Goal: Navigation & Orientation: Find specific page/section

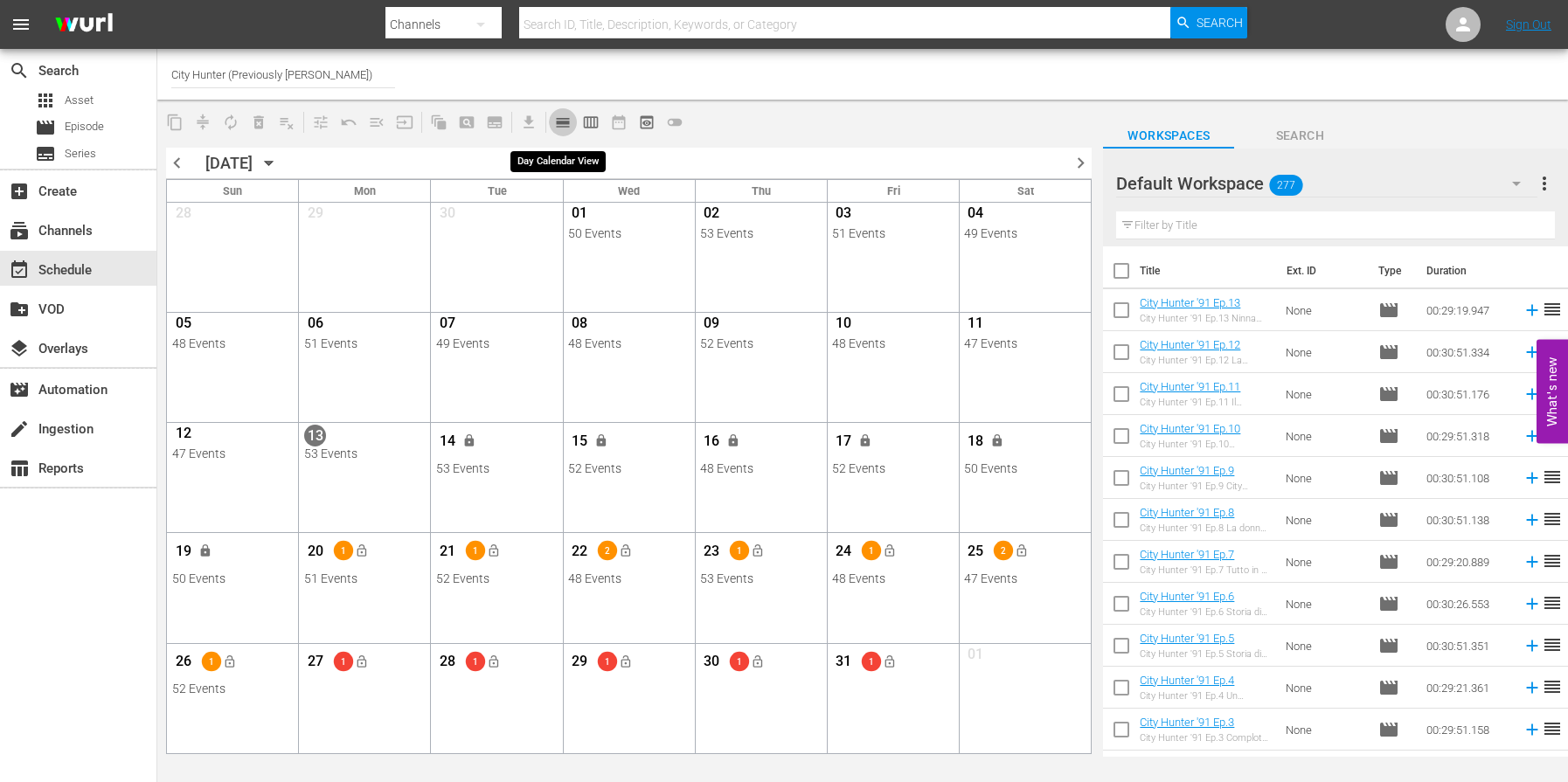
click at [560, 116] on span "calendar_view_day_outlined" at bounding box center [562, 123] width 18 height 18
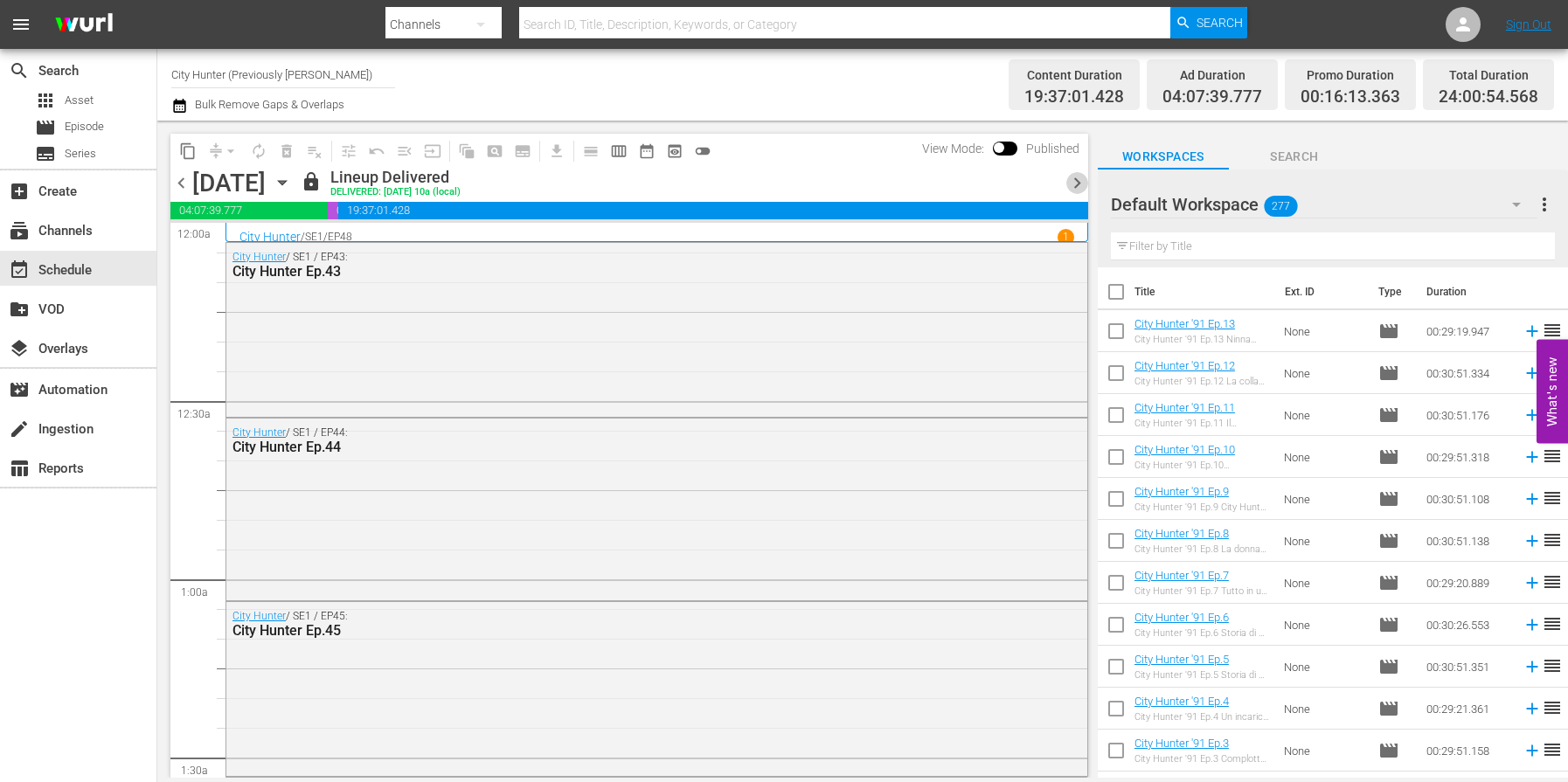
click at [1075, 186] on span "chevron_right" at bounding box center [1077, 183] width 22 height 22
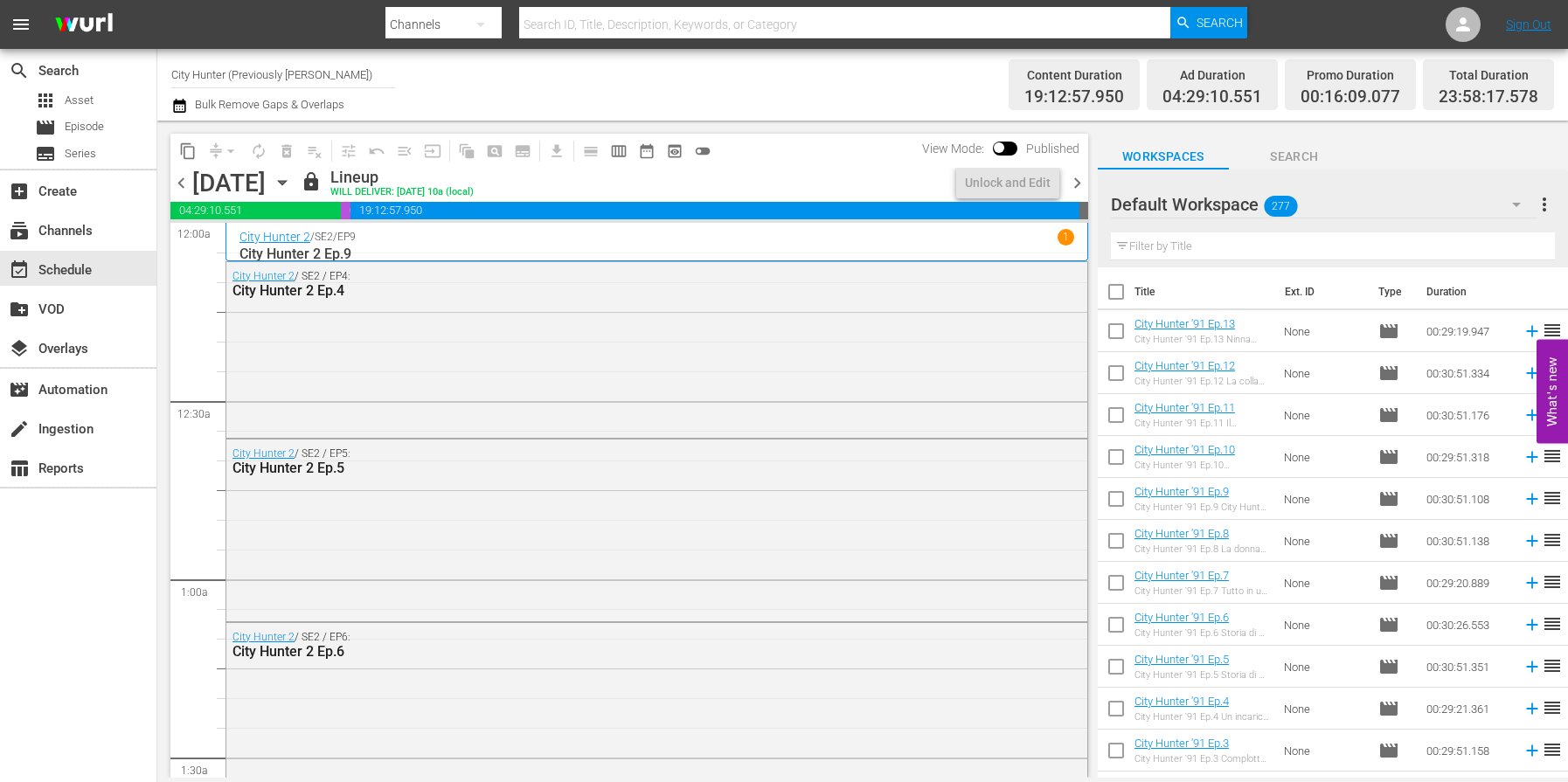
click at [1077, 185] on span "chevron_right" at bounding box center [1077, 183] width 22 height 22
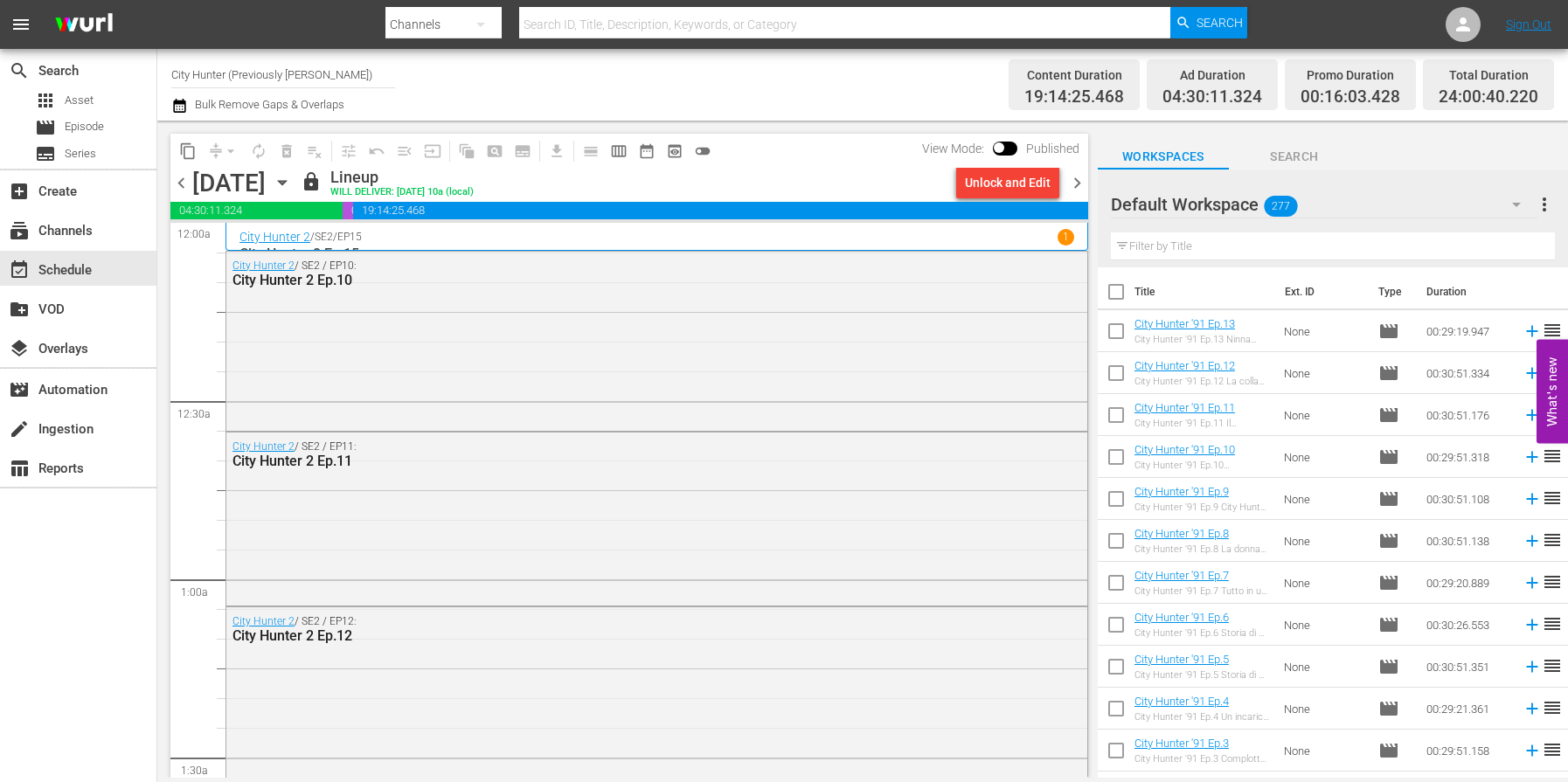
click at [1081, 184] on span "chevron_right" at bounding box center [1077, 183] width 22 height 22
click at [1082, 184] on span "chevron_right" at bounding box center [1077, 183] width 22 height 22
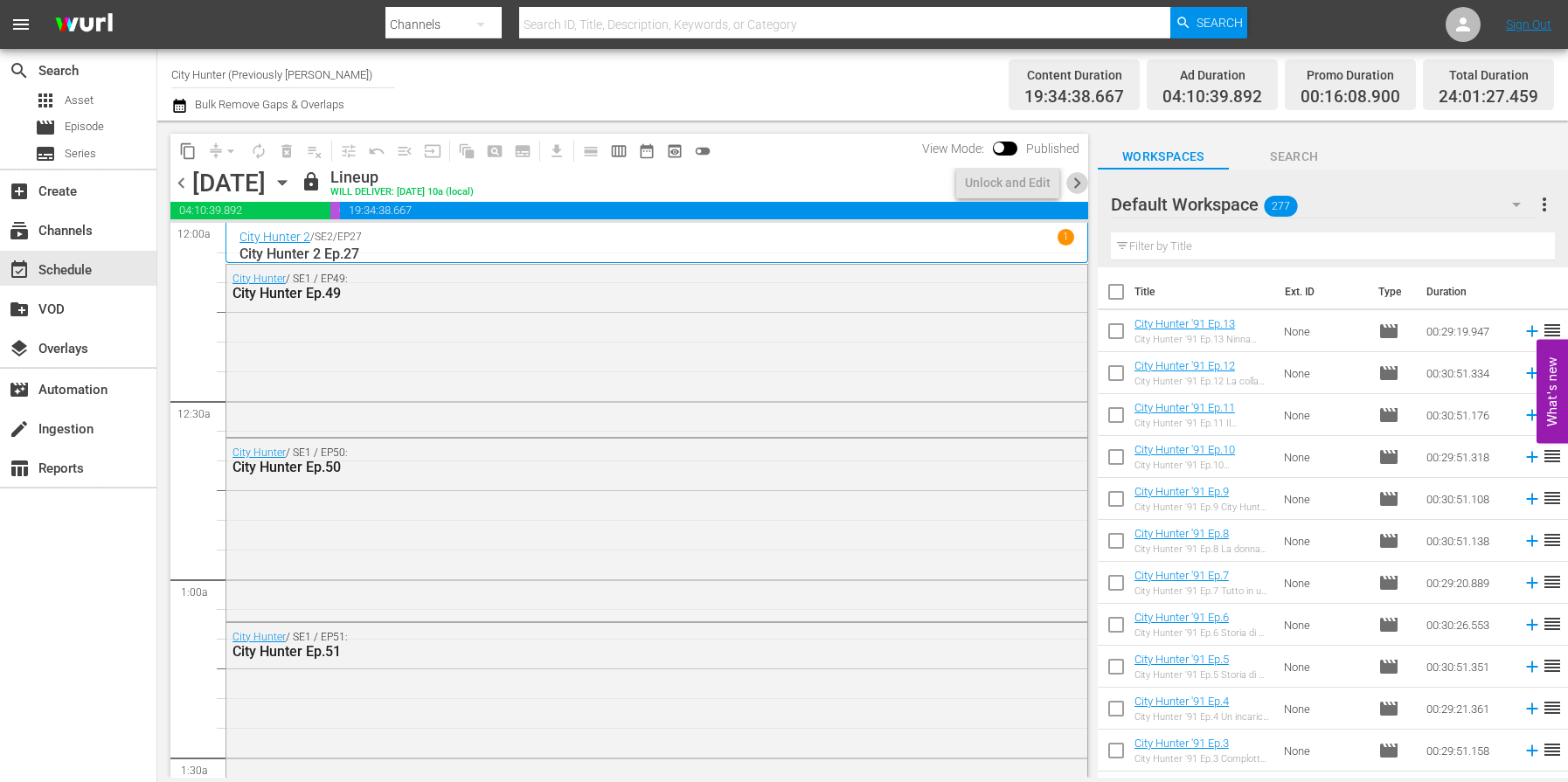
click at [1077, 187] on span "chevron_right" at bounding box center [1077, 183] width 22 height 22
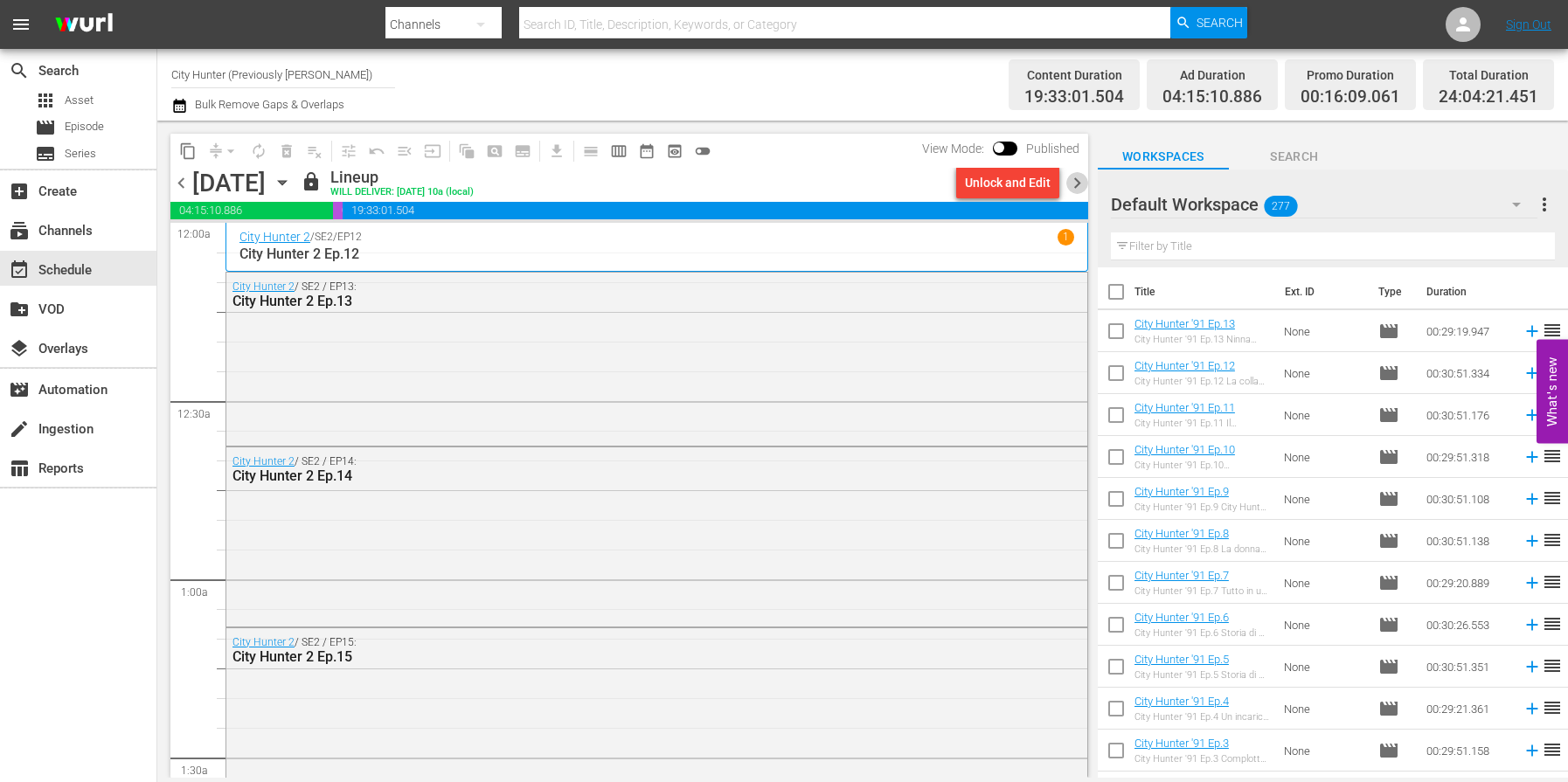
click at [1077, 187] on span "chevron_right" at bounding box center [1077, 183] width 22 height 22
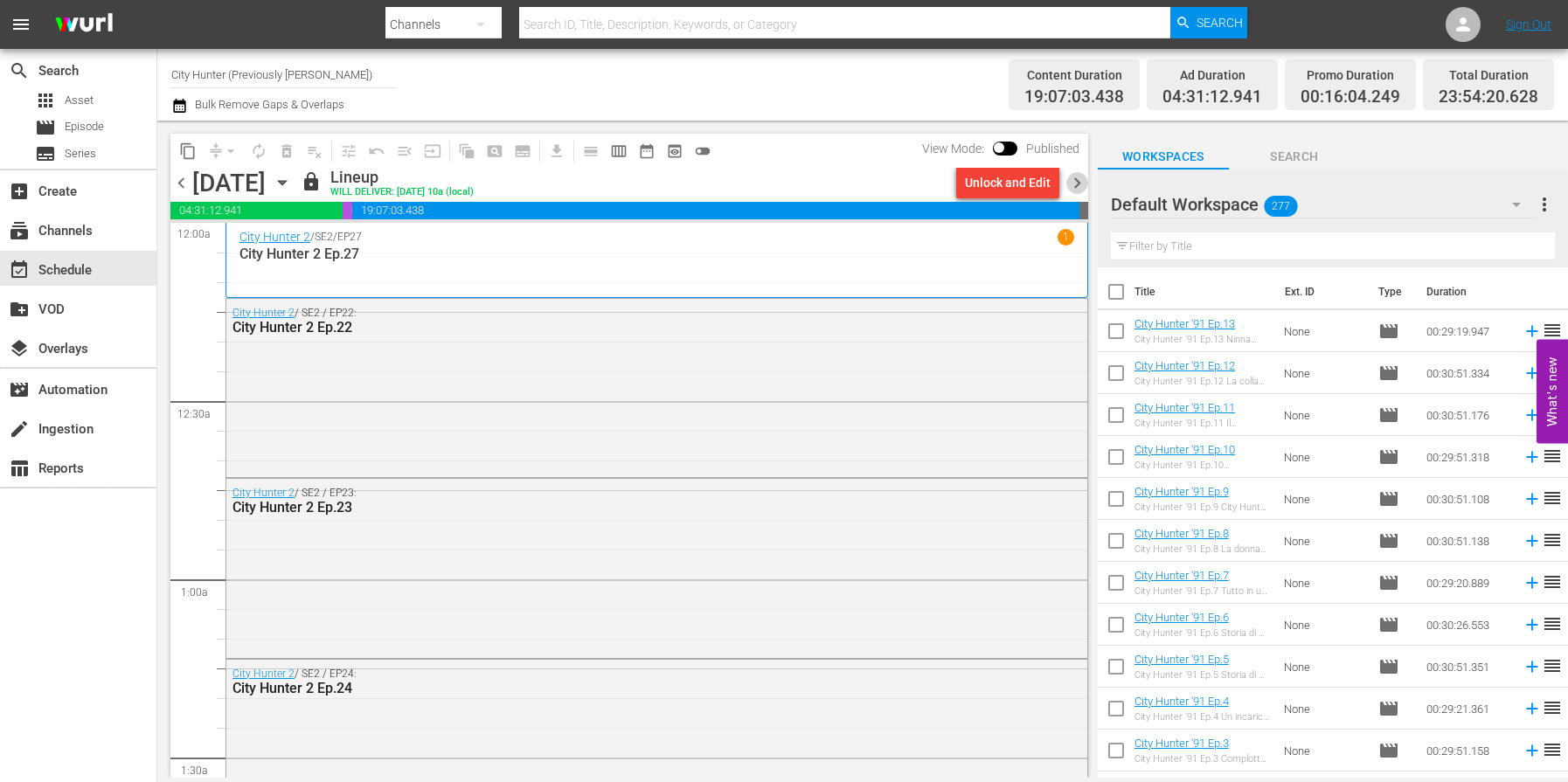
click at [1077, 187] on span "chevron_right" at bounding box center [1077, 183] width 22 height 22
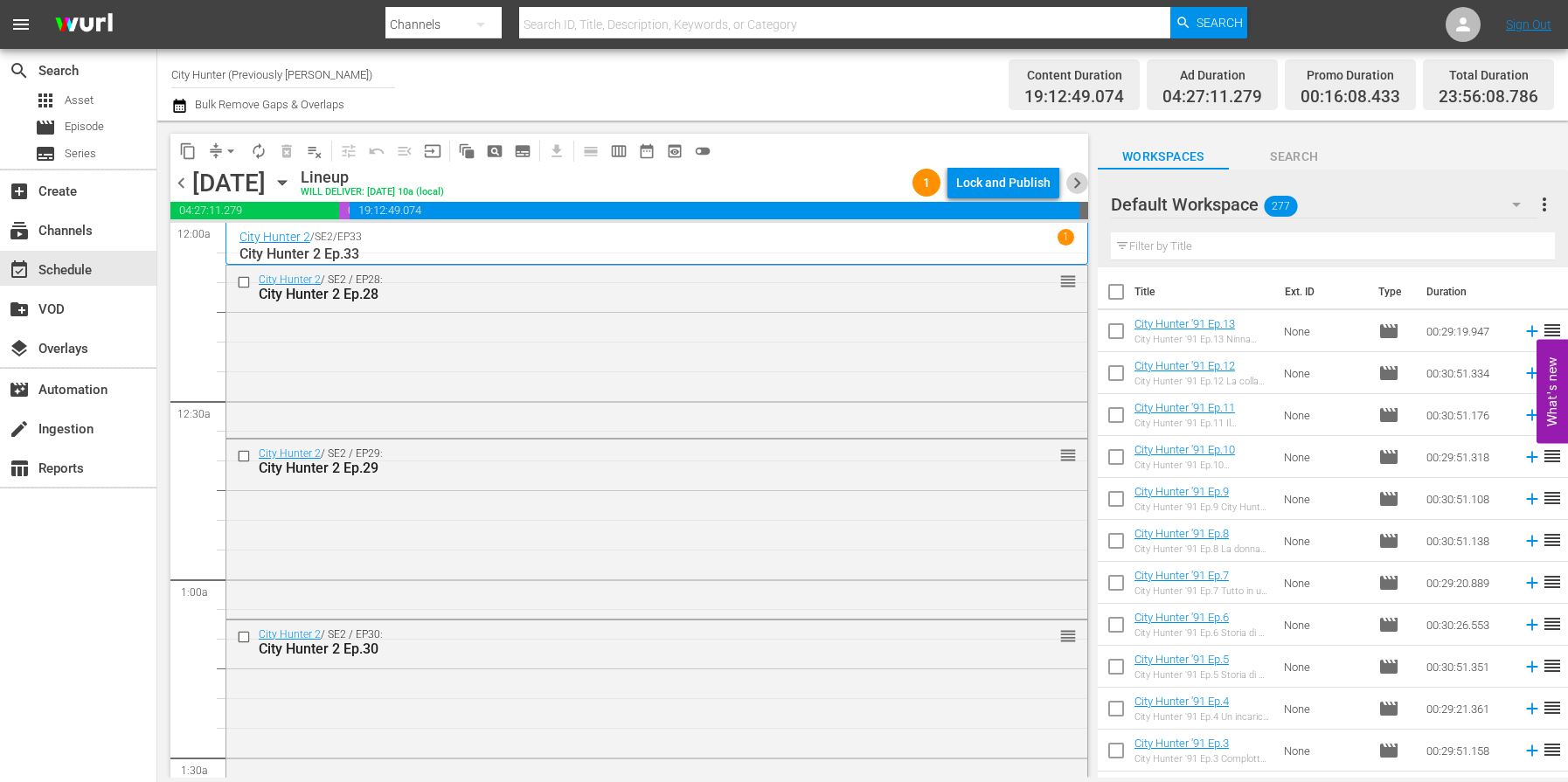
click at [1077, 189] on span "chevron_right" at bounding box center [1077, 183] width 22 height 22
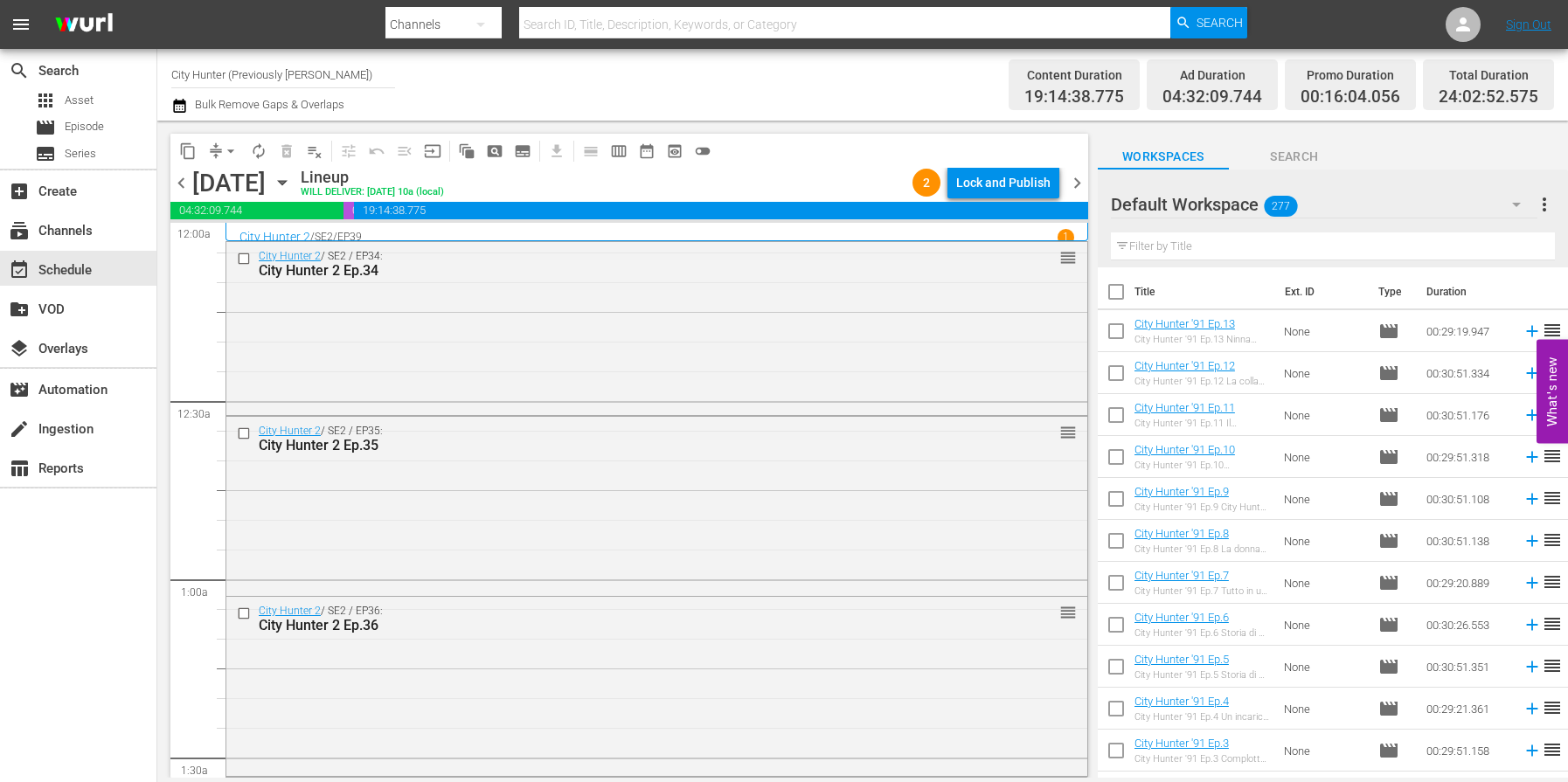
click at [1076, 186] on span "chevron_right" at bounding box center [1077, 183] width 22 height 22
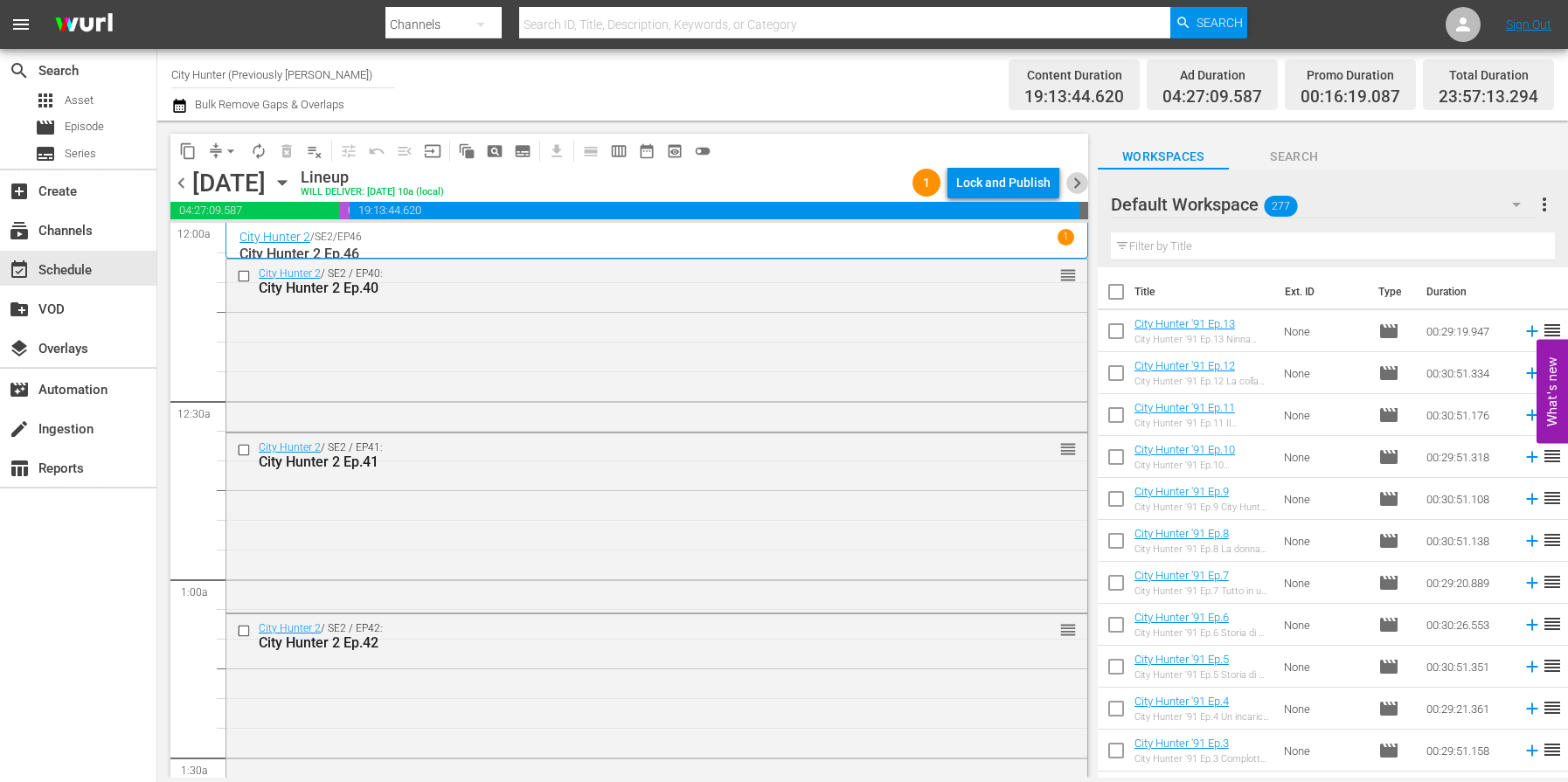
click at [1076, 186] on span "chevron_right" at bounding box center [1077, 183] width 22 height 22
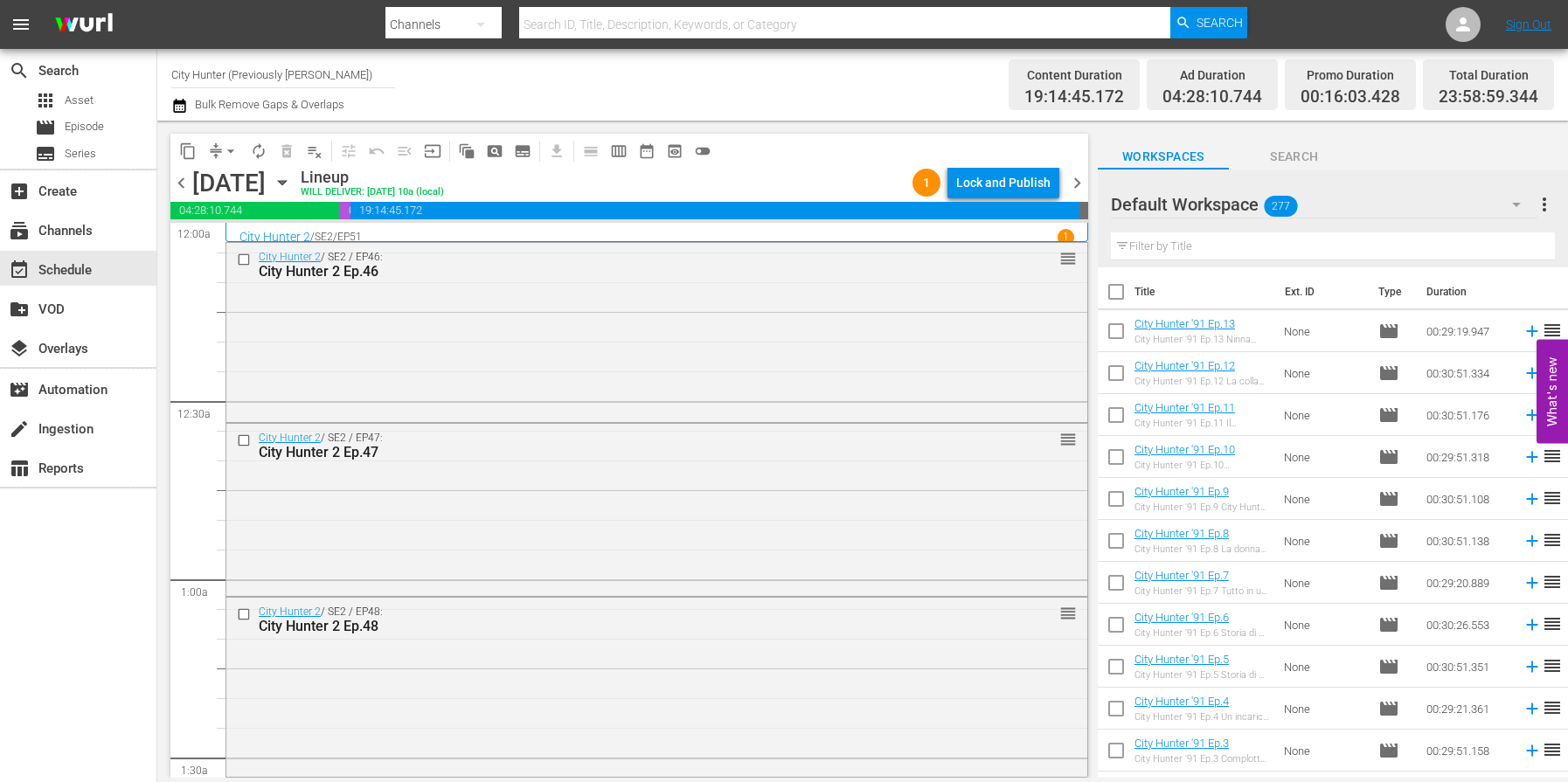
click at [1076, 186] on span "chevron_right" at bounding box center [1077, 183] width 22 height 22
click at [1075, 187] on span "chevron_right" at bounding box center [1077, 183] width 22 height 22
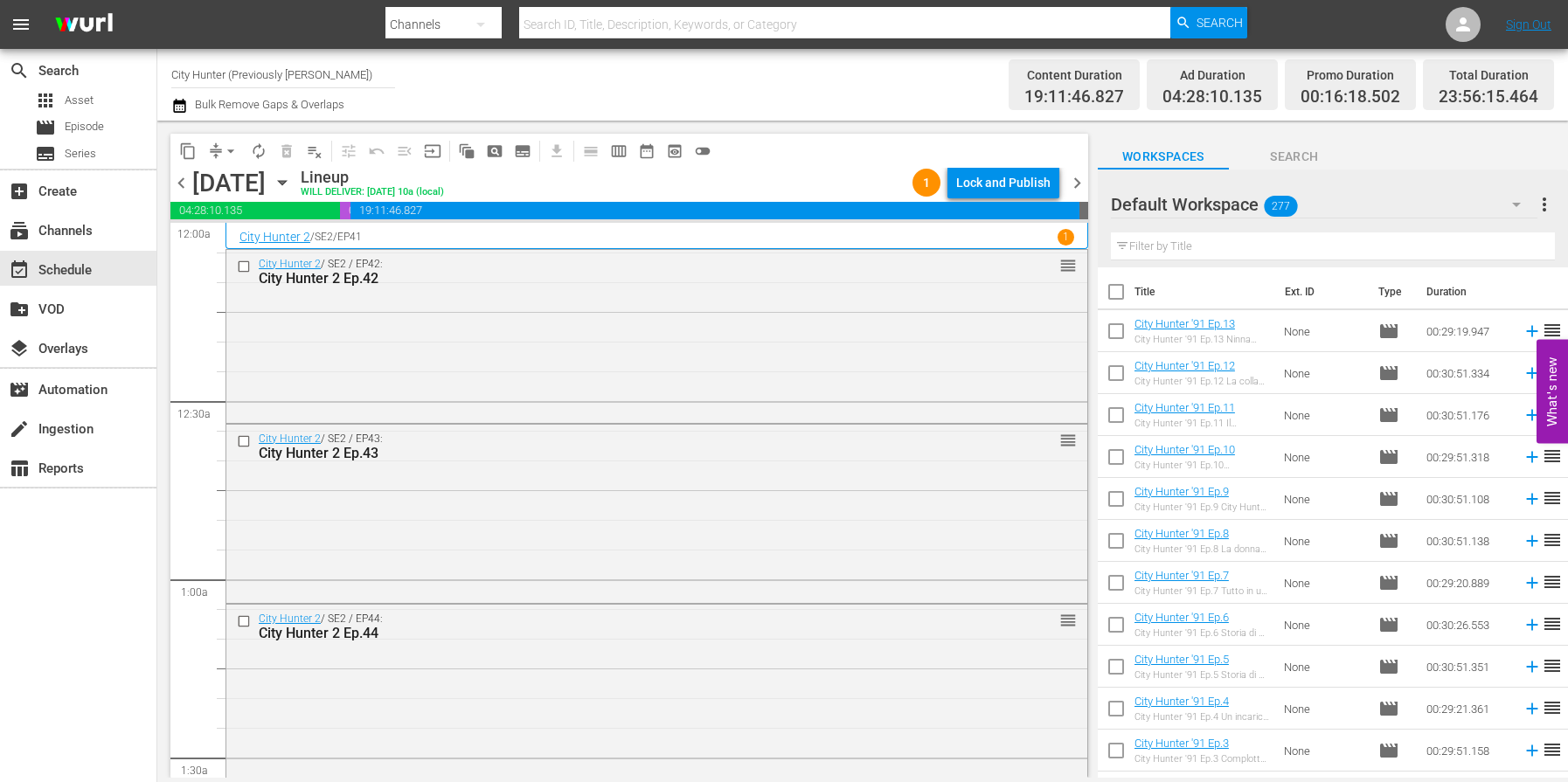
click at [1075, 187] on span "chevron_right" at bounding box center [1077, 183] width 22 height 22
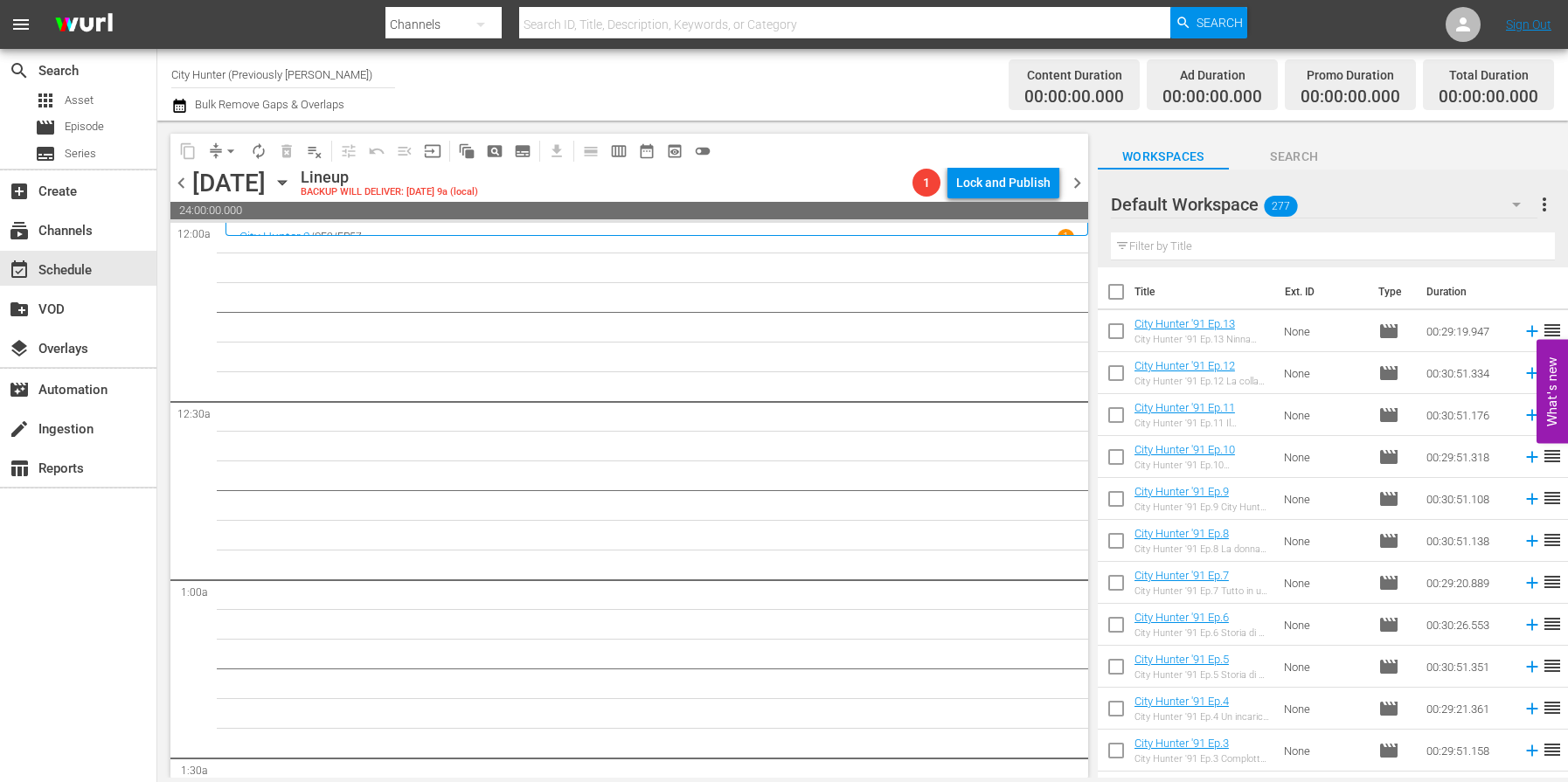
click at [181, 181] on span "chevron_left" at bounding box center [181, 183] width 22 height 22
